Goal: Transaction & Acquisition: Obtain resource

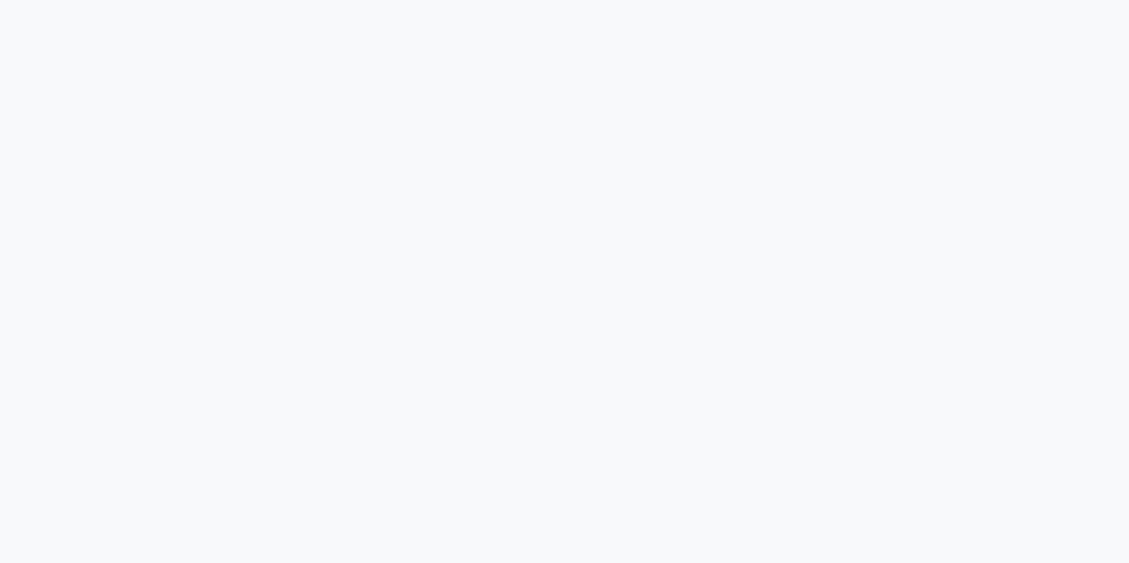
drag, startPoint x: 0, startPoint y: 0, endPoint x: 585, endPoint y: 384, distance: 699.6
click at [585, 384] on div at bounding box center [564, 281] width 1129 height 563
click at [585, 383] on div at bounding box center [564, 281] width 1129 height 563
drag, startPoint x: 585, startPoint y: 383, endPoint x: 485, endPoint y: 377, distance: 99.4
click at [485, 377] on div at bounding box center [564, 281] width 1129 height 563
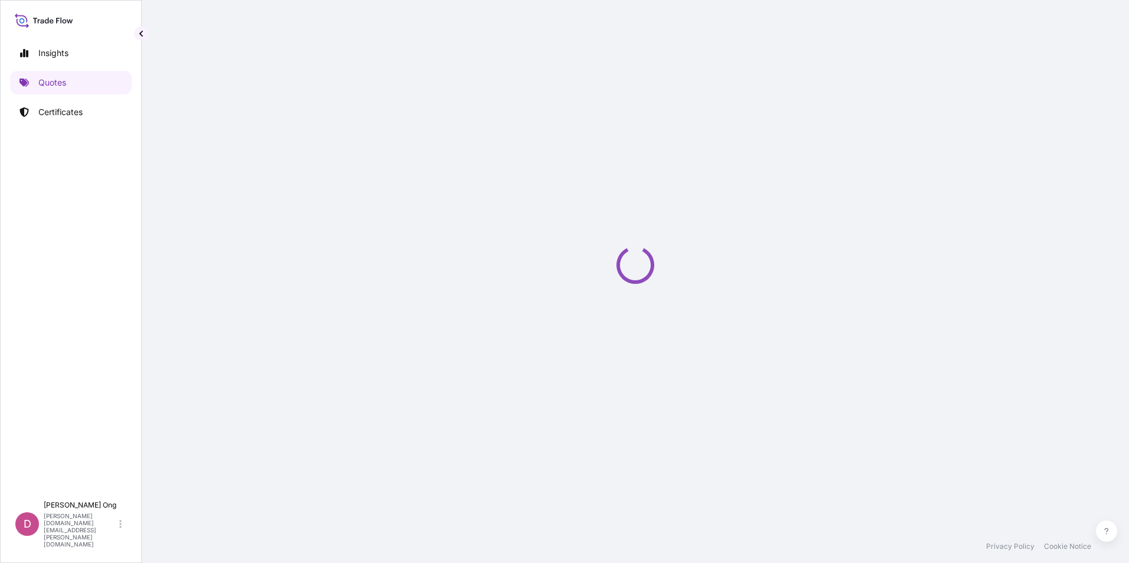
select select "Road / [GEOGRAPHIC_DATA]"
select select "Sea"
select select "Road / [GEOGRAPHIC_DATA]"
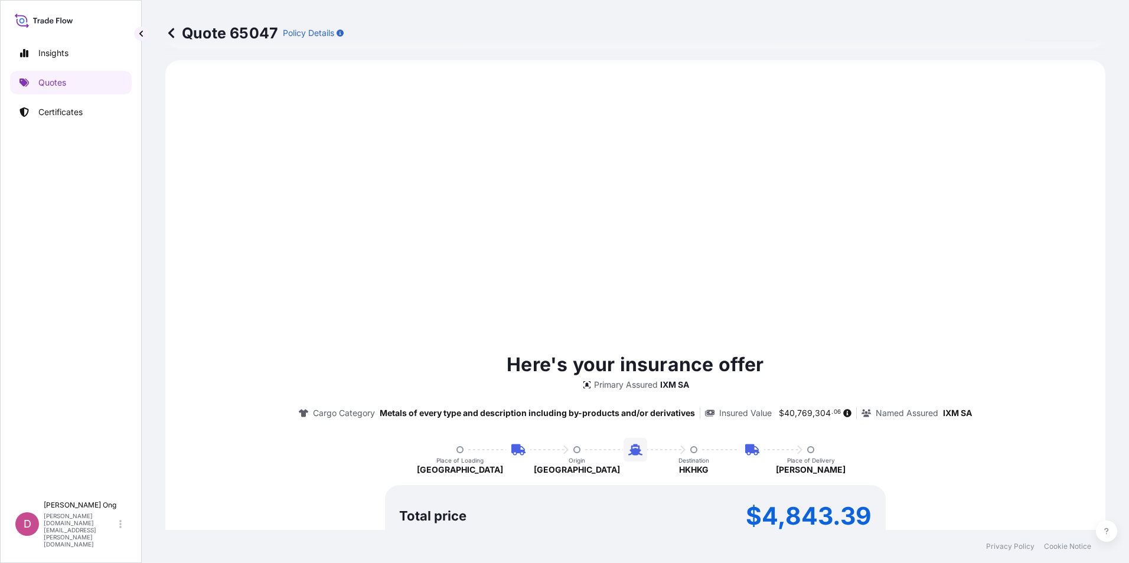
scroll to position [567, 0]
select select "31846"
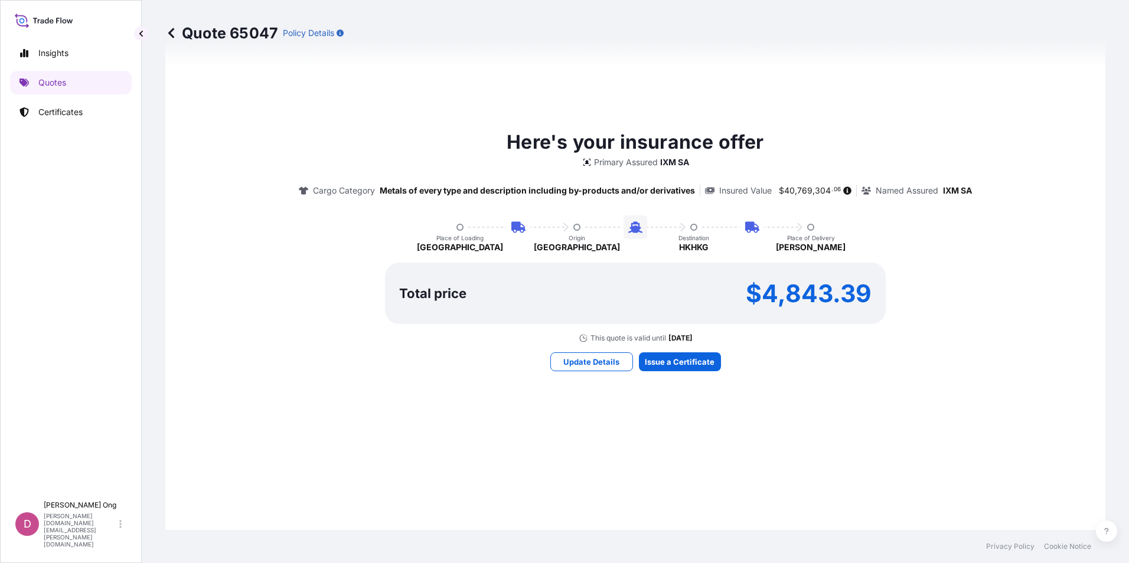
scroll to position [920, 0]
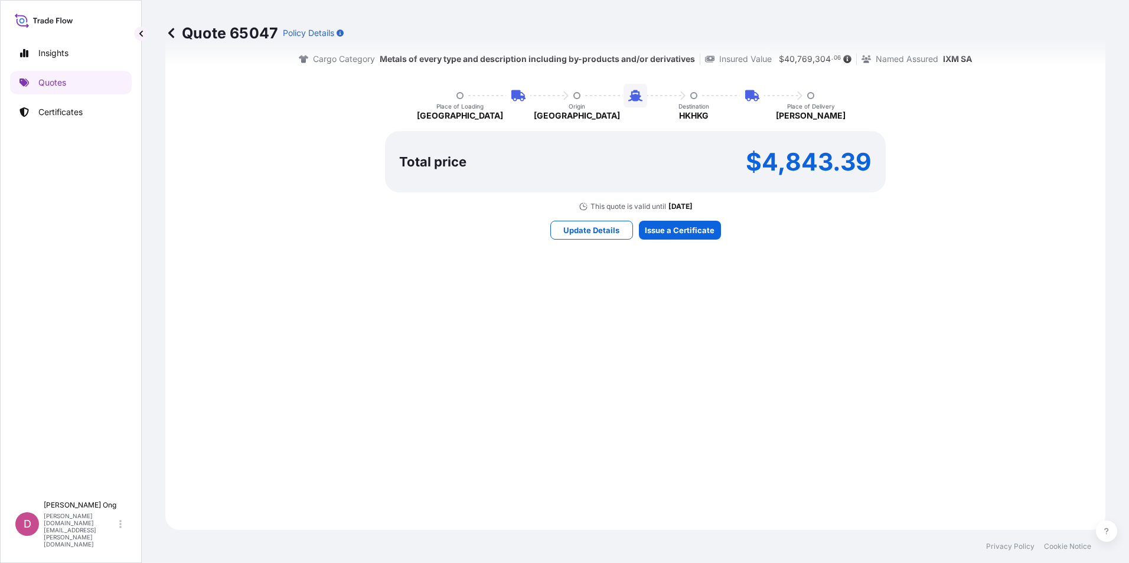
click at [779, 436] on div "Here's your insurance offer Primary Assured IXM SA Cargo Category Metals of eve…" at bounding box center [635, 117] width 907 height 791
click at [58, 116] on p "Certificates" at bounding box center [60, 112] width 44 height 12
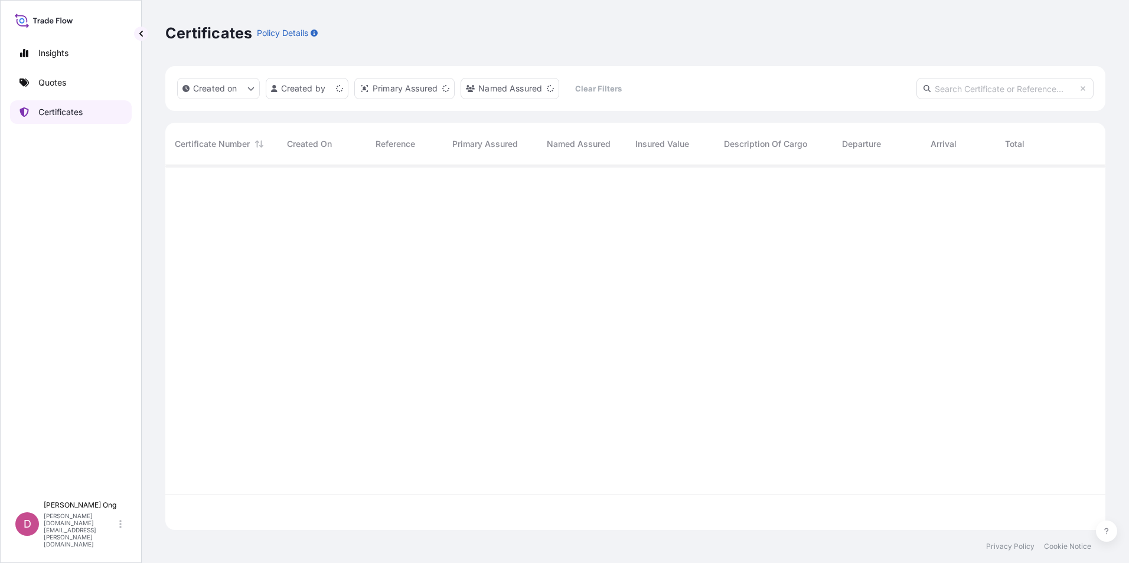
scroll to position [363, 931]
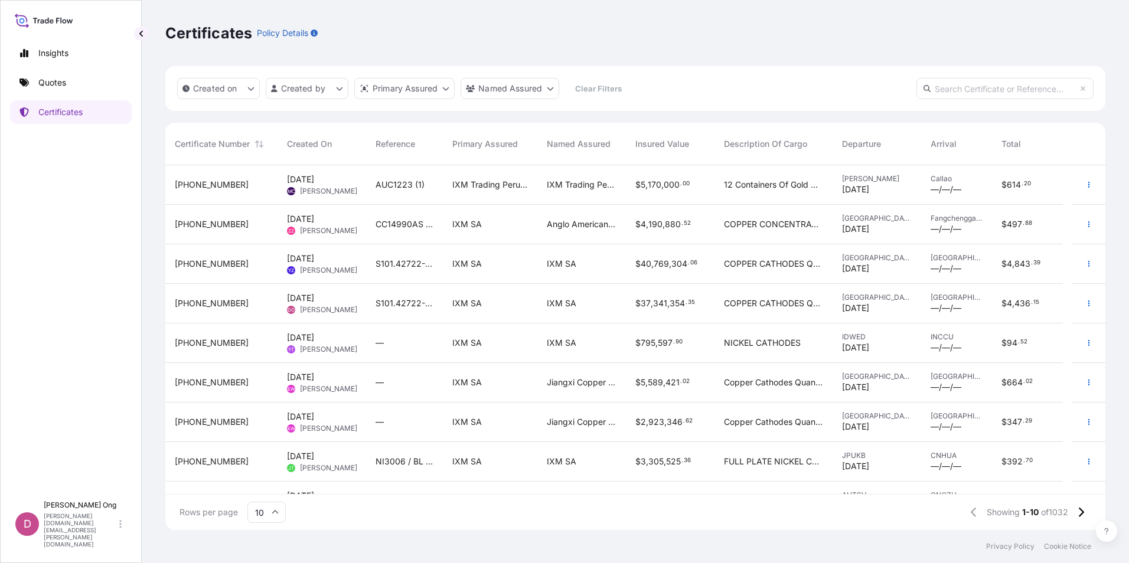
click at [625, 306] on div "IXM SA" at bounding box center [581, 304] width 89 height 40
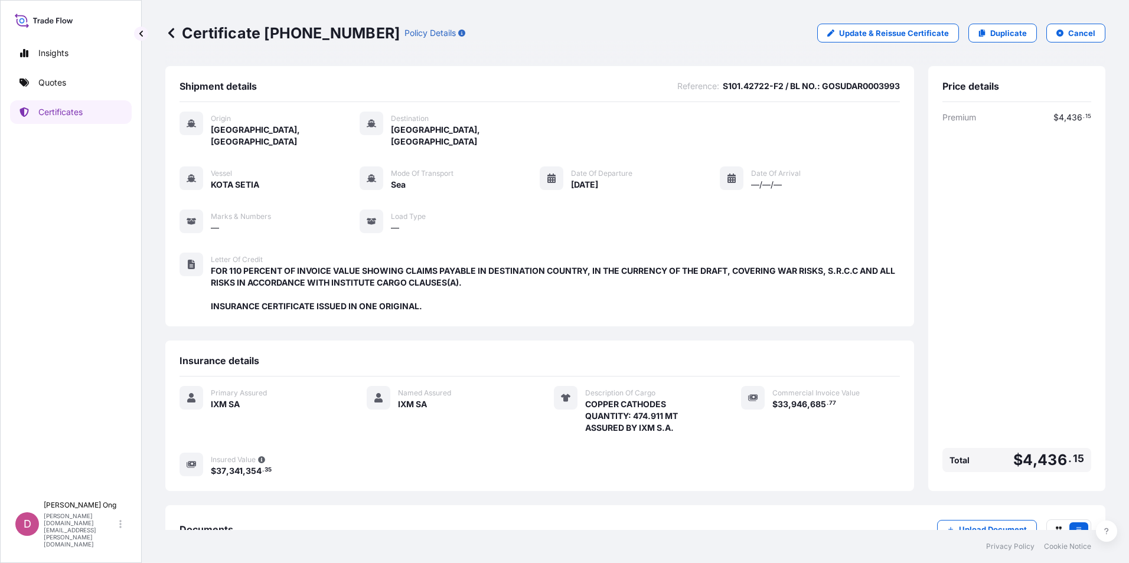
click at [311, 400] on div "Primary Assured IXM SA" at bounding box center [259, 410] width 159 height 48
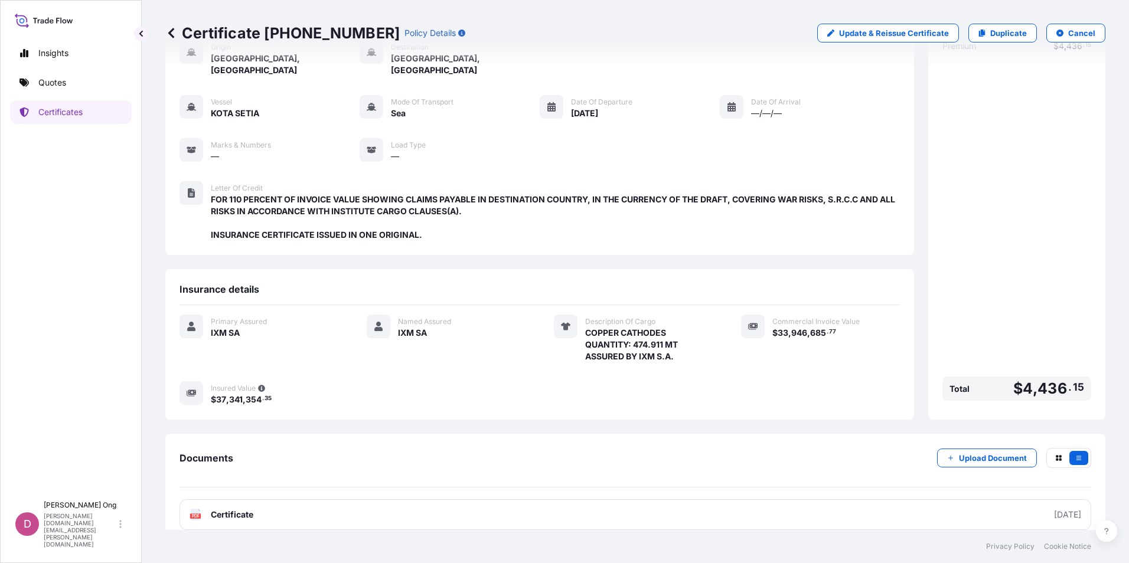
scroll to position [74, 0]
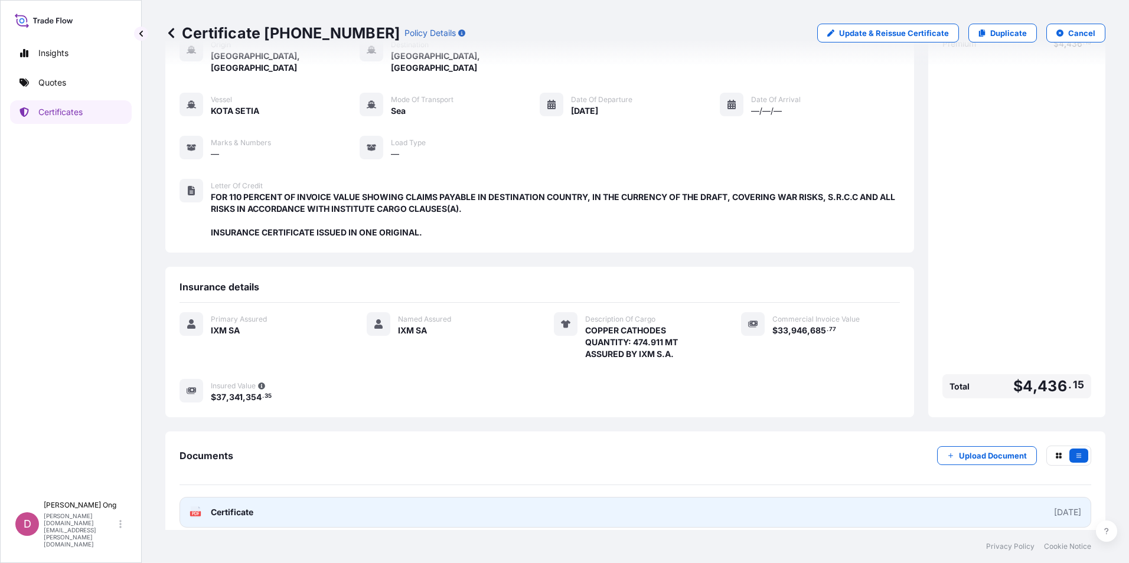
click at [313, 507] on link "PDF Certificate [DATE]" at bounding box center [636, 512] width 912 height 31
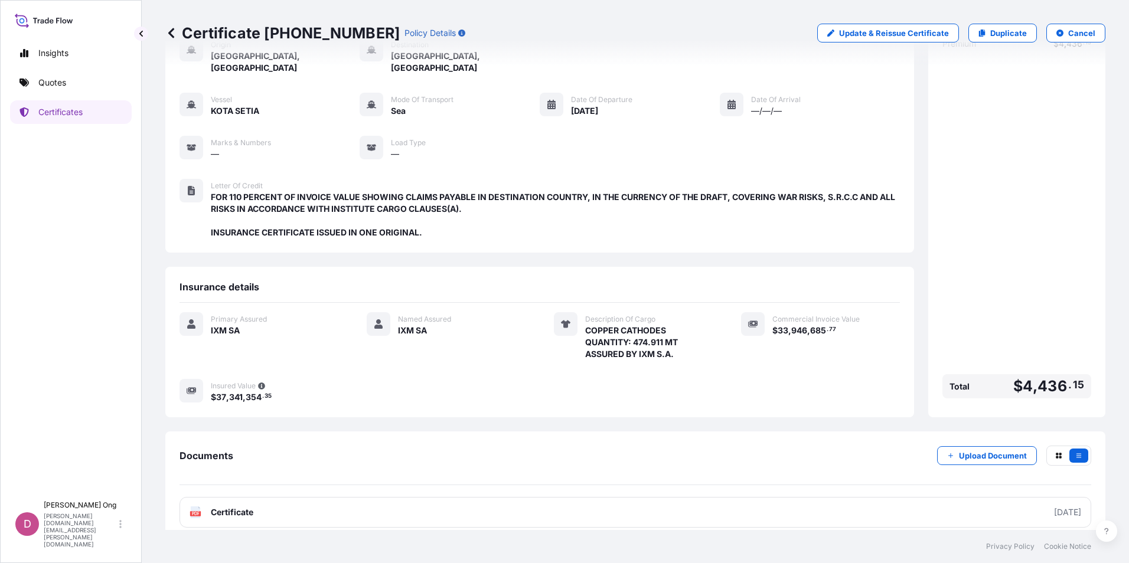
drag, startPoint x: 100, startPoint y: 126, endPoint x: 92, endPoint y: 114, distance: 14.9
click at [100, 126] on div "Insights Quotes Certificates" at bounding box center [71, 263] width 122 height 465
click at [92, 114] on link "Certificates" at bounding box center [71, 112] width 122 height 24
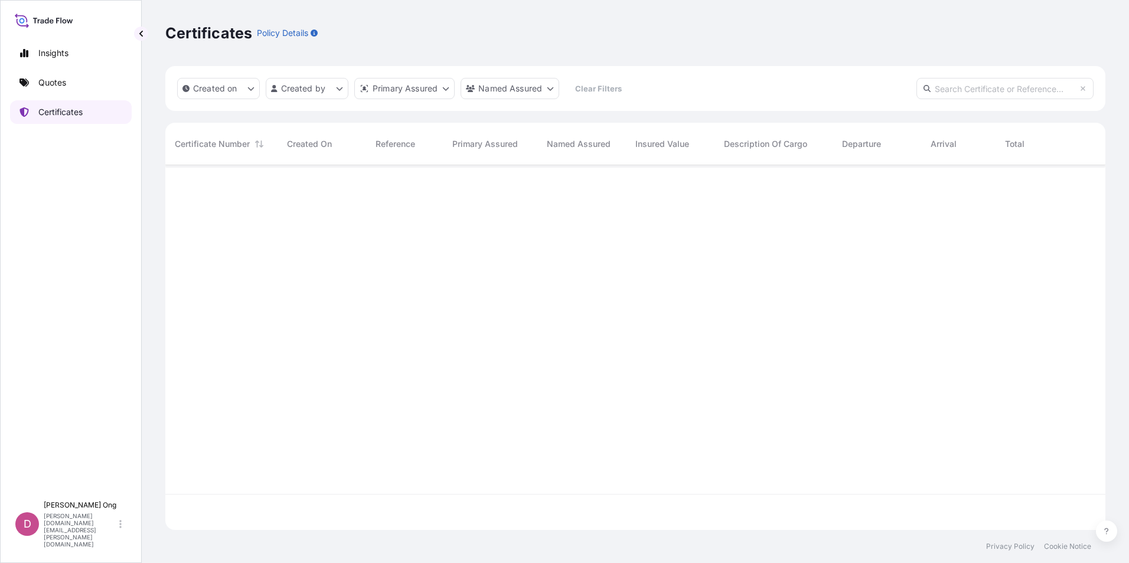
scroll to position [363, 931]
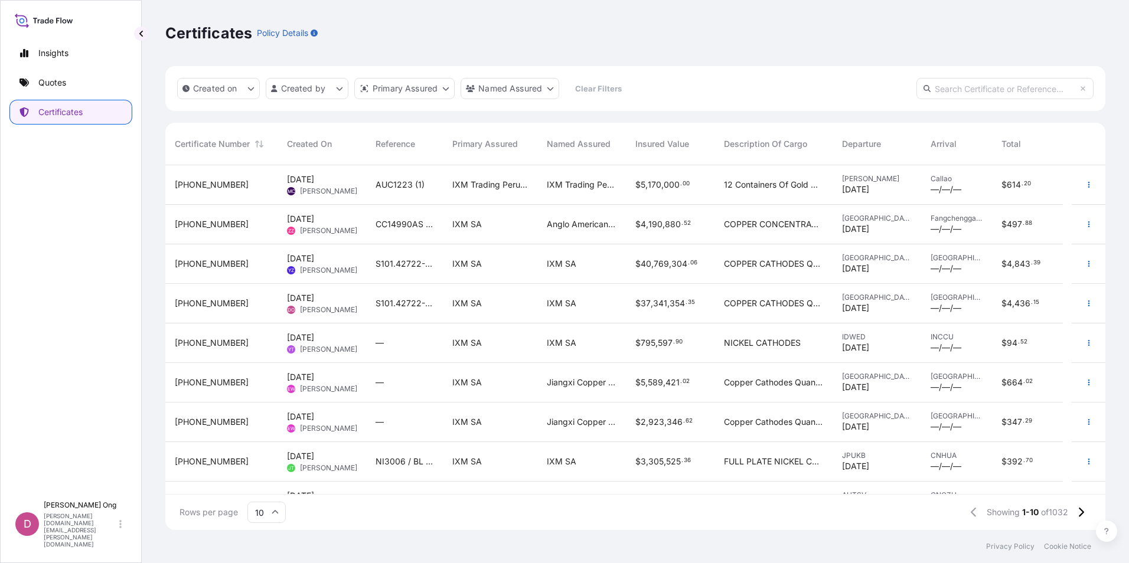
click at [961, 38] on div "Certificates Policy Details" at bounding box center [635, 33] width 940 height 19
